Goal: Task Accomplishment & Management: Manage account settings

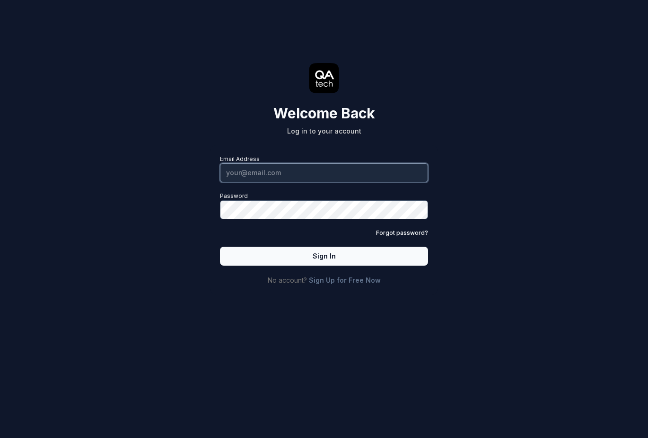
click at [278, 167] on input "Email Address" at bounding box center [324, 172] width 208 height 19
type input "[PERSON_NAME][EMAIL_ADDRESS][PERSON_NAME][DOMAIN_NAME]"
click at [280, 254] on button "Sign In" at bounding box center [324, 255] width 208 height 19
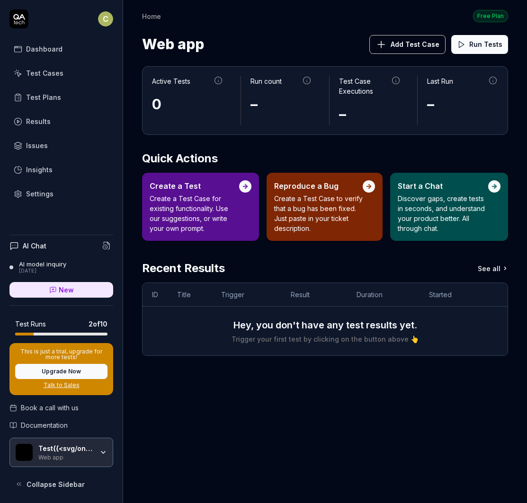
click at [26, 198] on div "Settings" at bounding box center [39, 194] width 27 height 10
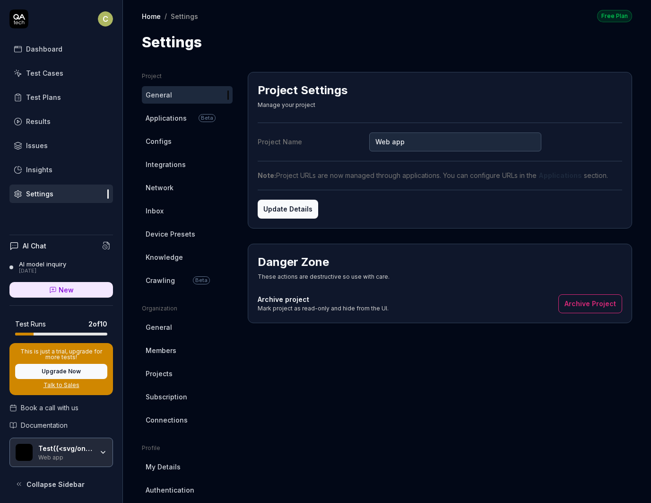
scroll to position [61, 0]
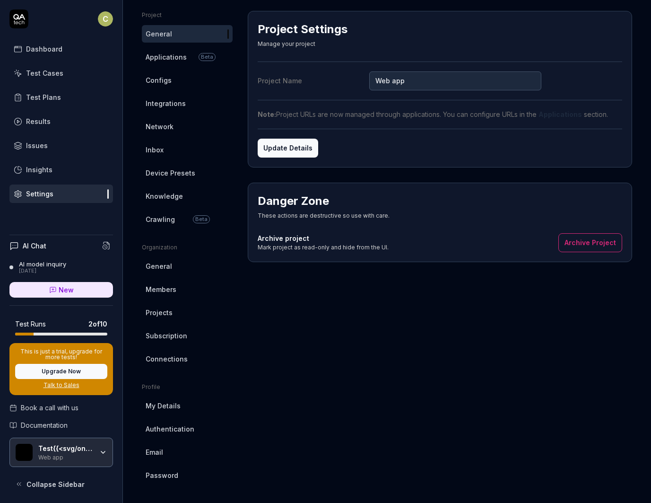
click at [164, 436] on link "Authentication" at bounding box center [187, 429] width 91 height 18
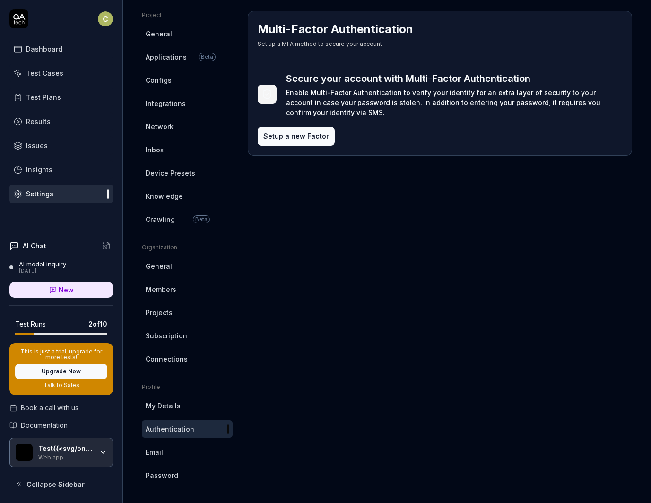
scroll to position [11, 0]
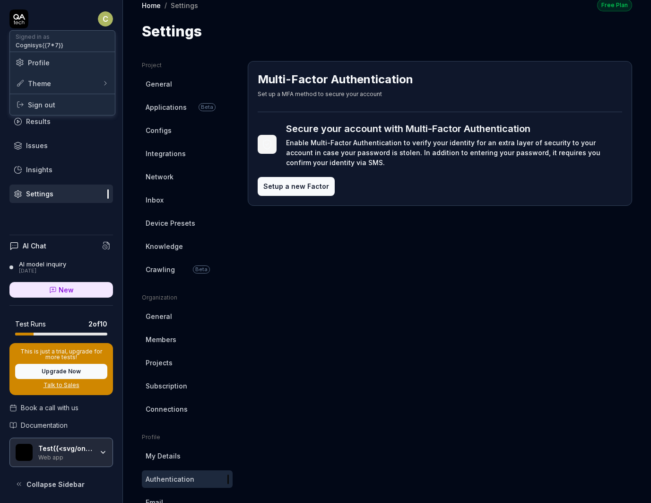
click at [104, 26] on html "C Dashboard Test Cases Test Plans Results Issues Insights Settings AI Chat AI m…" at bounding box center [325, 251] width 651 height 503
click at [89, 103] on span "Sign out" at bounding box center [63, 105] width 94 height 10
